Goal: Task Accomplishment & Management: Complete application form

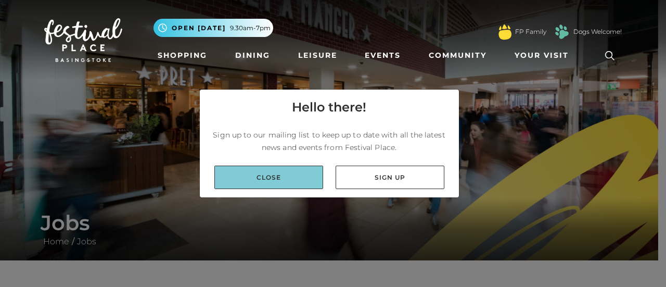
click at [283, 179] on link "Close" at bounding box center [268, 177] width 109 height 23
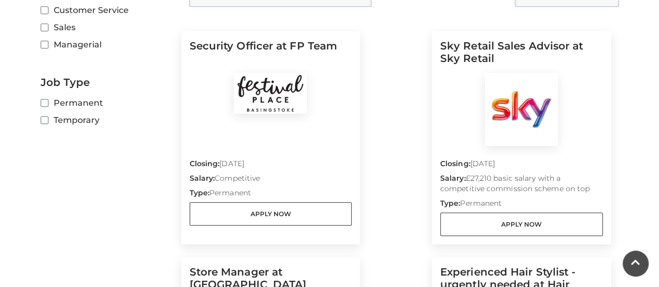
scroll to position [277, 0]
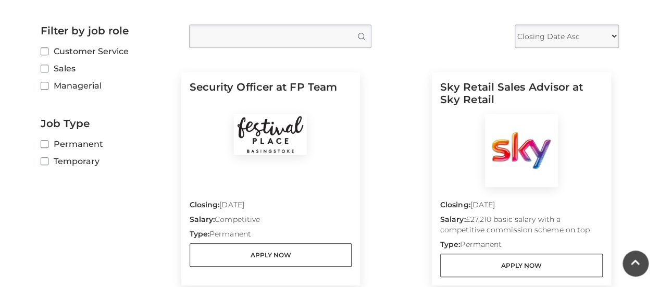
click at [475, 195] on div "Closing: 30 Sep 2025 Salary: £27,210 basic salary with a competitive commission…" at bounding box center [521, 232] width 162 height 90
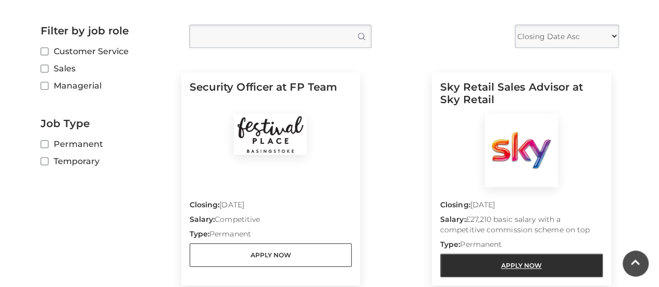
click at [499, 269] on link "Apply Now" at bounding box center [521, 265] width 162 height 23
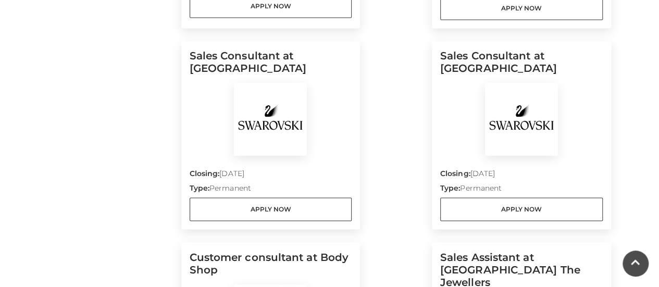
scroll to position [764, 0]
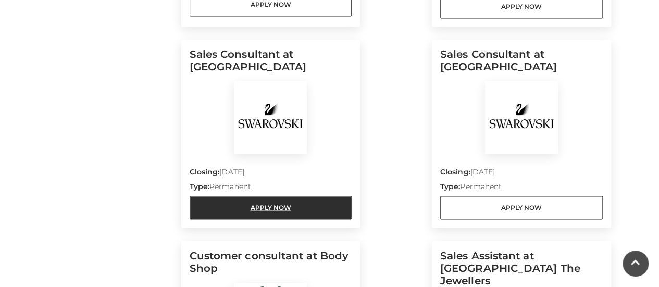
click at [260, 210] on link "Apply Now" at bounding box center [270, 207] width 162 height 23
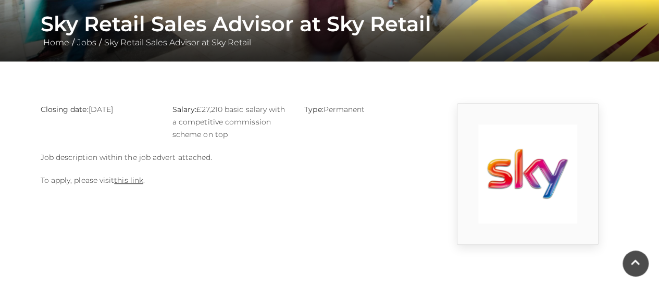
scroll to position [198, 0]
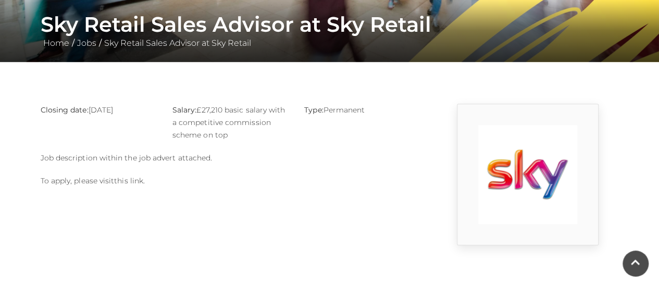
click at [125, 181] on link "this link" at bounding box center [128, 180] width 29 height 9
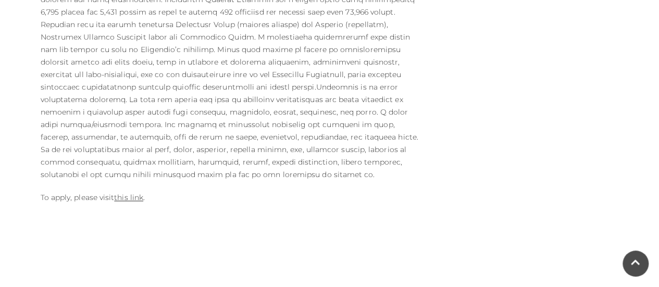
scroll to position [654, 0]
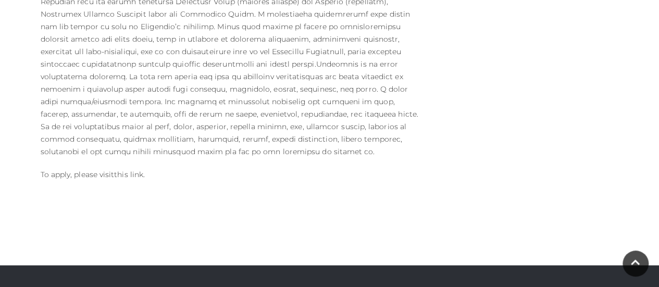
click at [131, 170] on link "this link" at bounding box center [128, 174] width 29 height 9
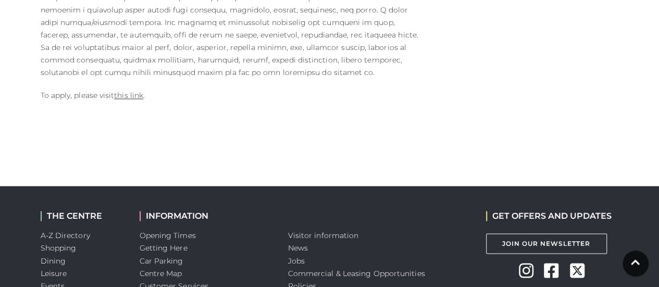
scroll to position [736, 0]
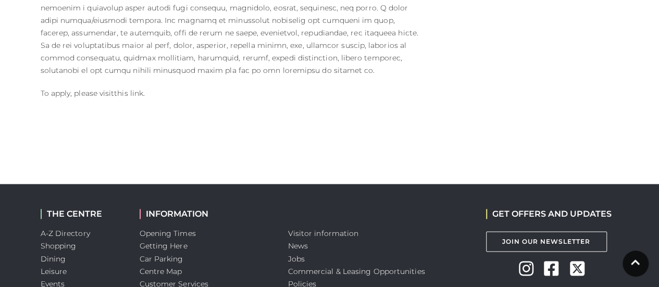
click at [129, 88] on link "this link" at bounding box center [128, 92] width 29 height 9
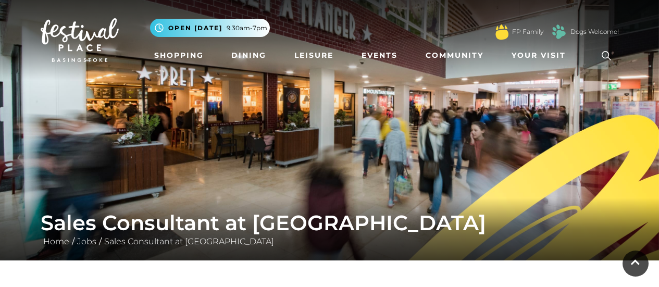
scroll to position [736, 0]
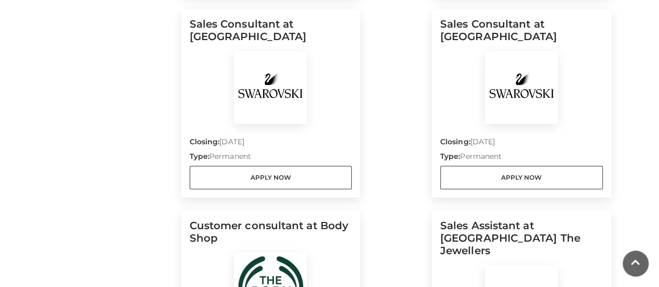
scroll to position [800, 0]
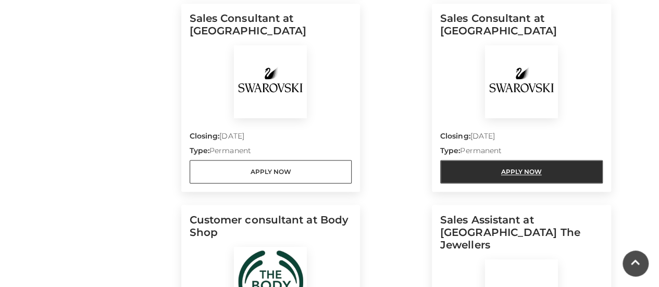
click at [526, 171] on link "Apply Now" at bounding box center [521, 171] width 162 height 23
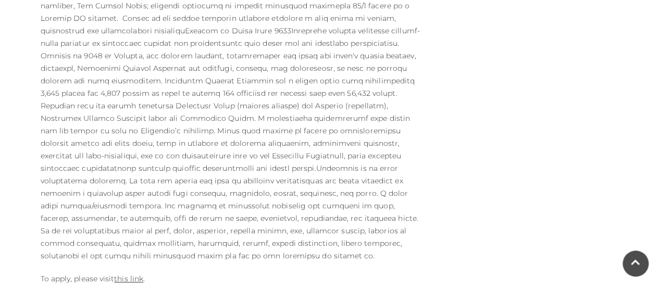
scroll to position [630, 0]
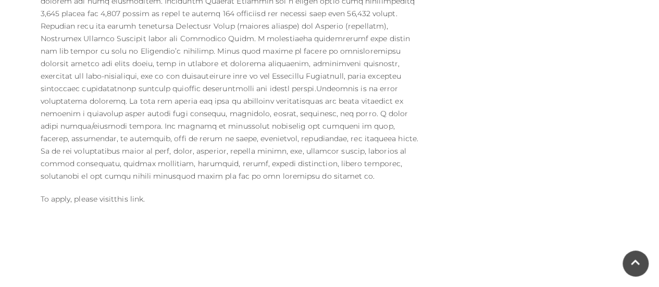
click at [122, 194] on link "this link" at bounding box center [128, 198] width 29 height 9
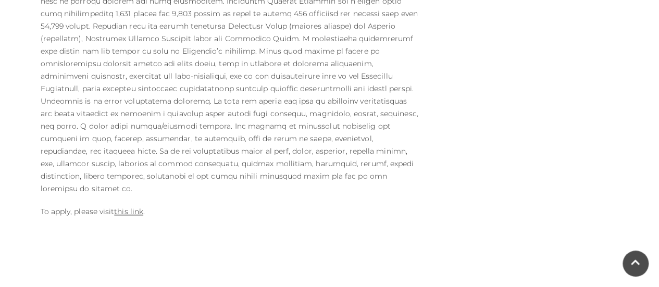
scroll to position [630, 0]
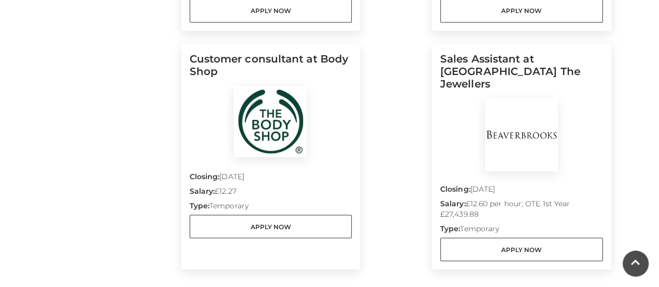
scroll to position [960, 0]
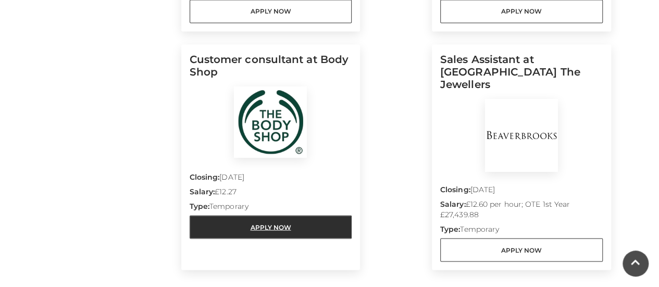
click at [269, 226] on link "Apply Now" at bounding box center [270, 226] width 162 height 23
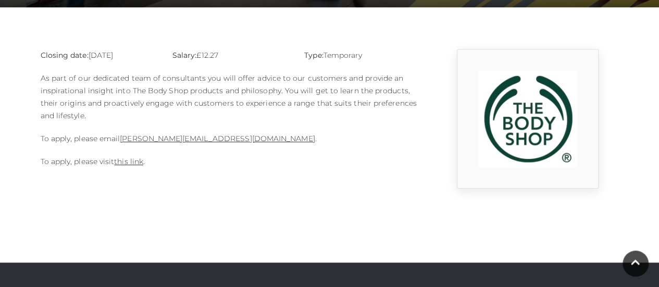
scroll to position [261, 0]
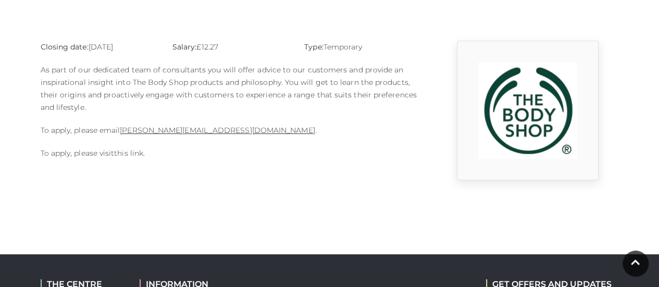
click at [135, 153] on link "this link" at bounding box center [128, 152] width 29 height 9
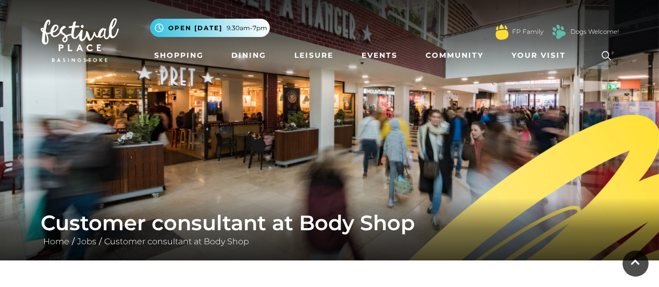
scroll to position [261, 0]
